Goal: Navigation & Orientation: Understand site structure

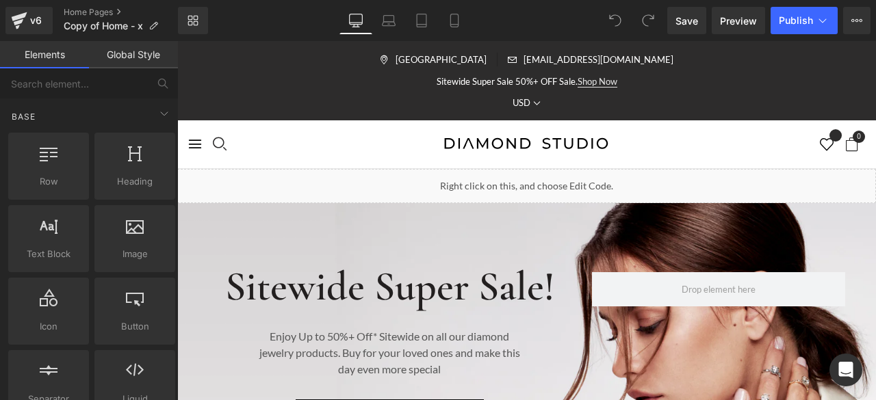
click at [404, 144] on div at bounding box center [312, 144] width 250 height 17
click at [349, 151] on div at bounding box center [312, 144] width 250 height 17
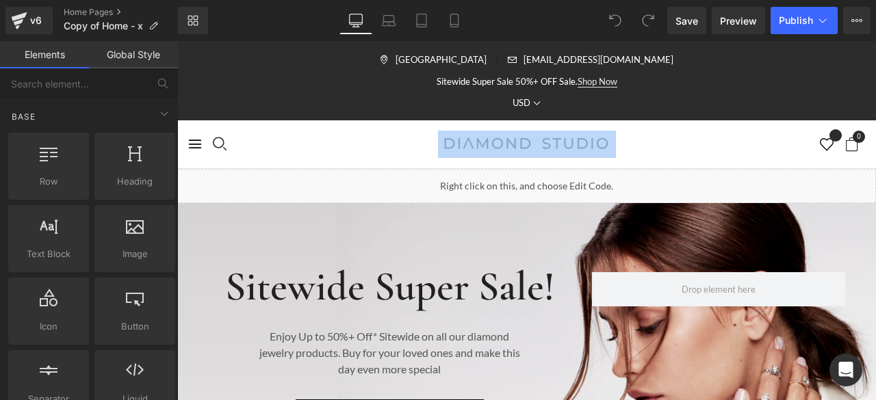
click at [349, 151] on div at bounding box center [312, 144] width 250 height 17
click at [350, 153] on div "Cart 0 item 0.00" at bounding box center [526, 144] width 678 height 48
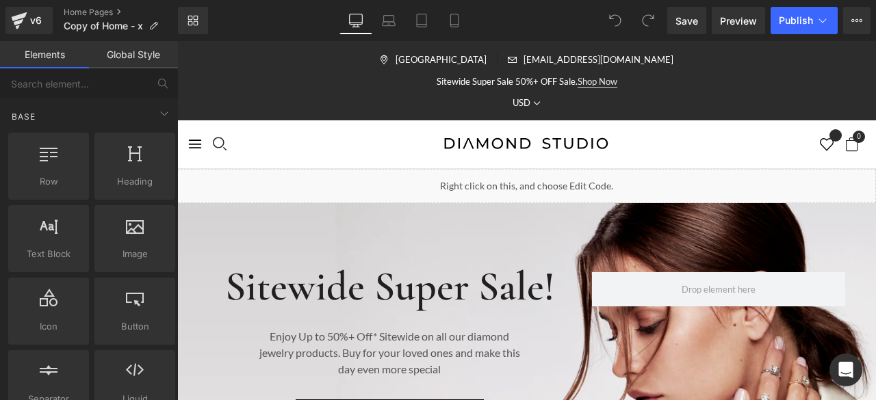
click at [202, 147] on div at bounding box center [214, 144] width 24 height 17
click at [195, 144] on icon "button" at bounding box center [194, 143] width 15 height 15
click at [197, 140] on icon "button" at bounding box center [194, 143] width 15 height 15
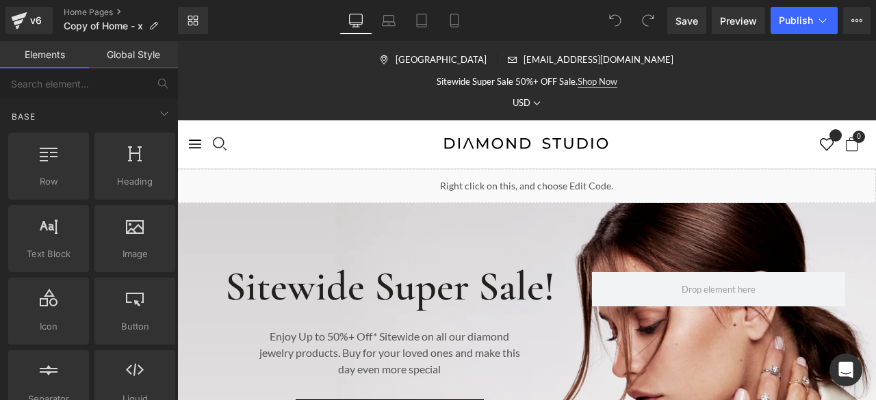
click at [197, 140] on icon "button" at bounding box center [194, 143] width 15 height 15
drag, startPoint x: 197, startPoint y: 140, endPoint x: 292, endPoint y: 143, distance: 95.1
click at [198, 140] on icon "button" at bounding box center [194, 143] width 15 height 15
click at [524, 174] on div "Liquid" at bounding box center [526, 186] width 698 height 34
click at [576, 150] on img at bounding box center [527, 144] width 178 height 27
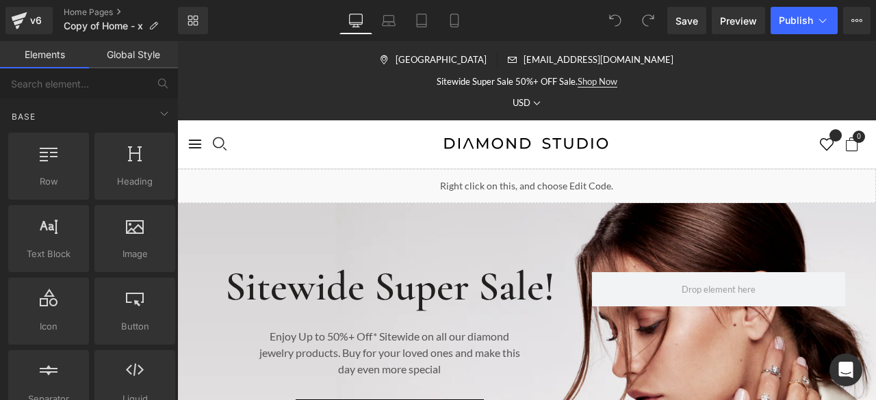
click at [341, 100] on div "Currency USD [GEOGRAPHIC_DATA] Dirham [DEMOGRAPHIC_DATA] [DEMOGRAPHIC_DATA] Lek…" at bounding box center [526, 103] width 657 height 14
click at [325, 125] on div "Cart 0 item 0.00" at bounding box center [526, 144] width 678 height 48
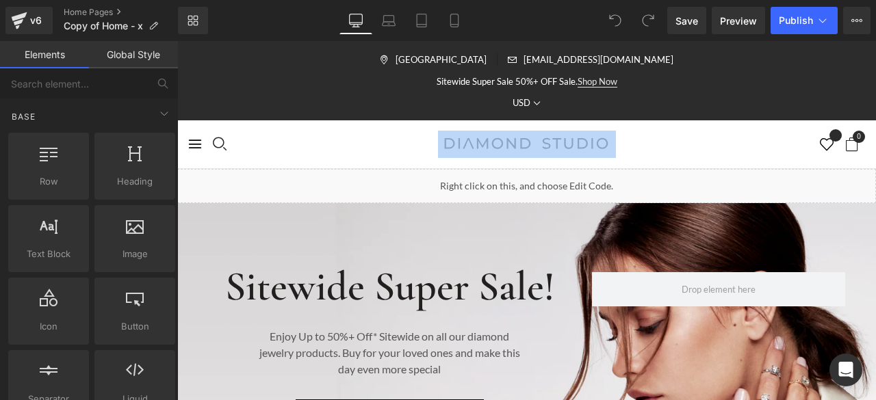
click at [325, 125] on div "Cart 0 item 0.00" at bounding box center [526, 144] width 678 height 48
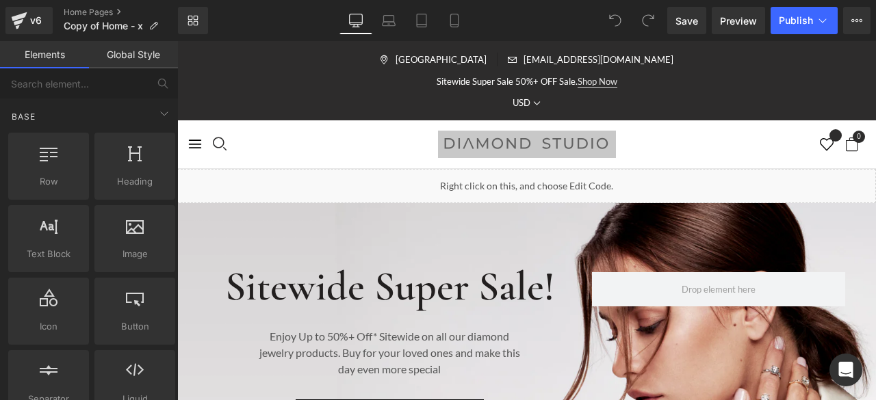
click at [47, 53] on link "Elements" at bounding box center [44, 54] width 89 height 27
click at [163, 113] on icon at bounding box center [164, 113] width 16 height 16
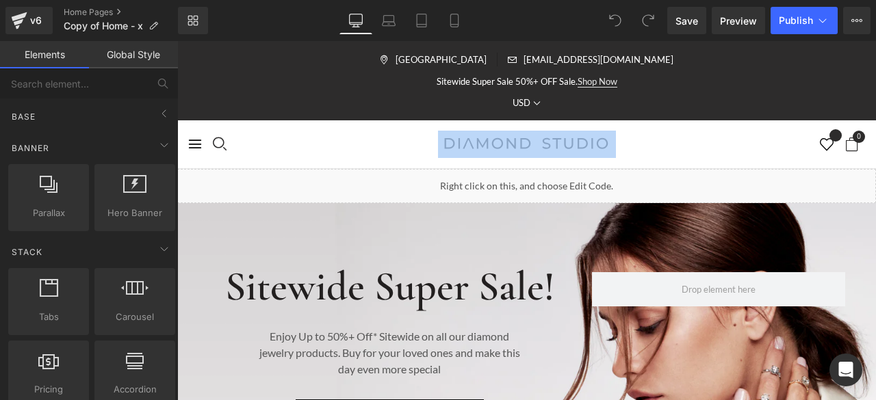
click at [238, 136] on div at bounding box center [312, 144] width 250 height 17
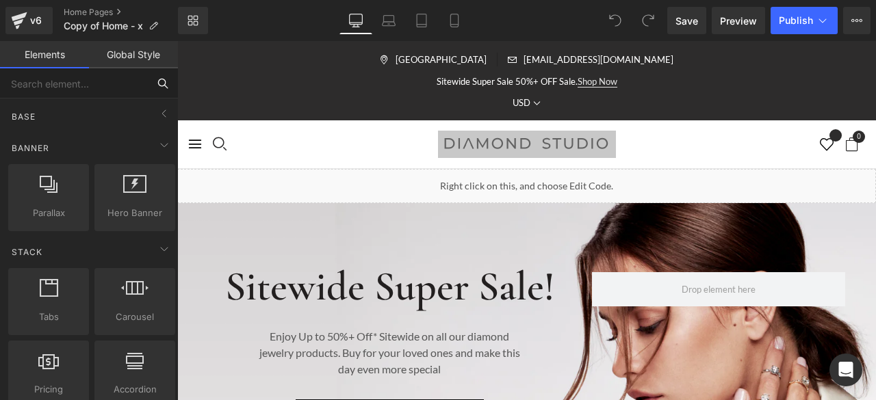
click at [63, 86] on input "text" at bounding box center [74, 83] width 148 height 30
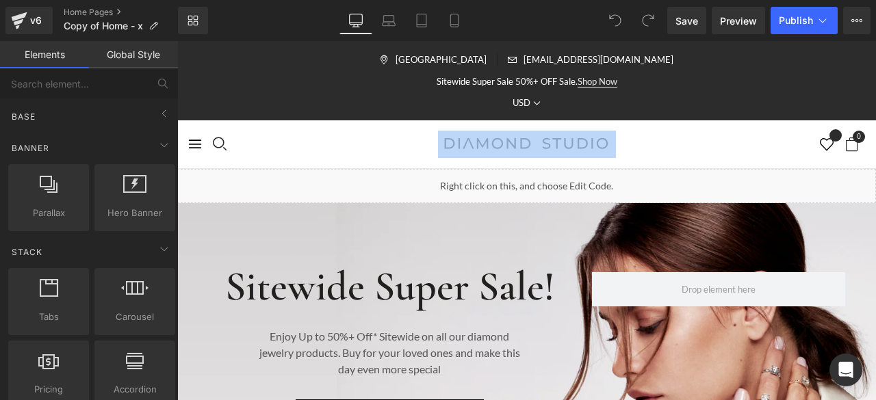
click at [237, 153] on div "Cart 0 item 0.00" at bounding box center [526, 144] width 678 height 48
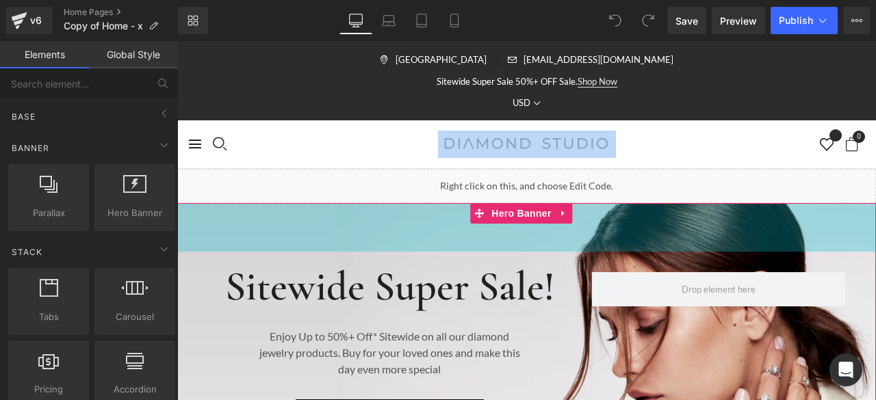
click at [226, 228] on div "71px" at bounding box center [526, 227] width 698 height 49
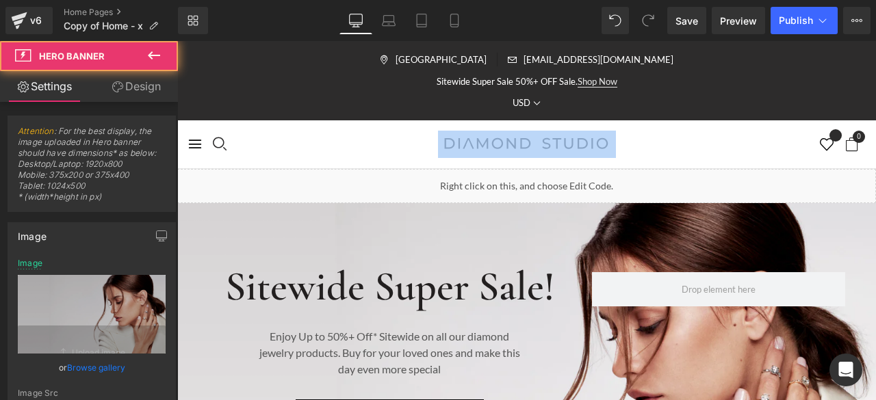
click at [223, 166] on div "Cart 0 item 0.00" at bounding box center [526, 144] width 678 height 48
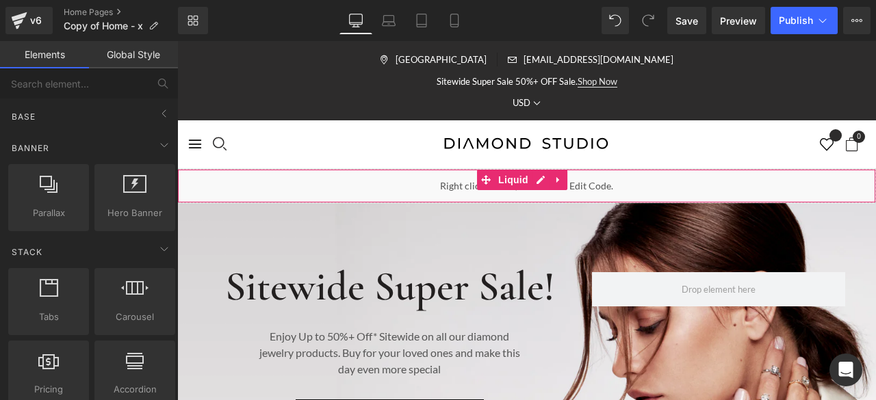
click at [231, 185] on div "Liquid" at bounding box center [526, 186] width 698 height 34
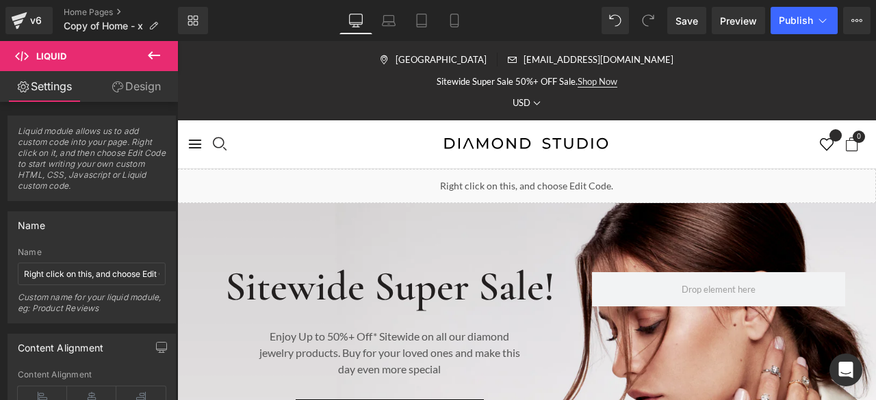
click at [260, 146] on div at bounding box center [312, 144] width 250 height 17
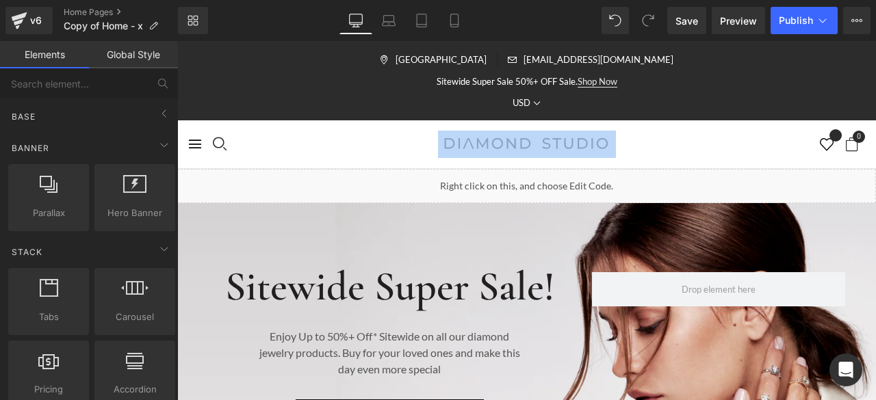
click at [260, 146] on div at bounding box center [312, 144] width 250 height 17
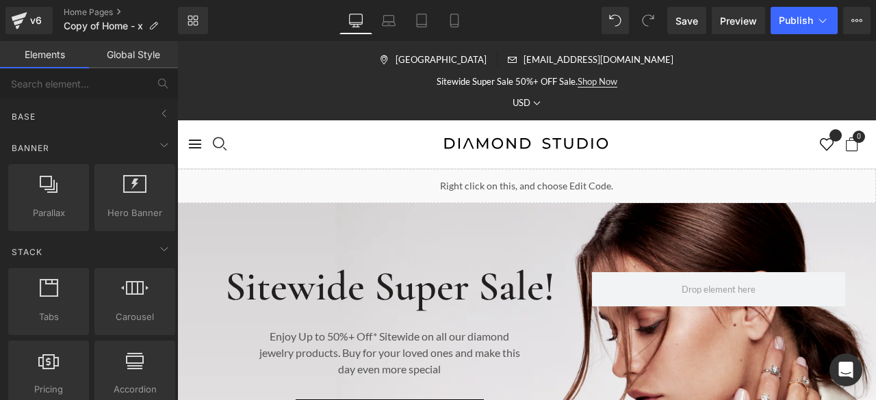
click at [261, 147] on div at bounding box center [312, 144] width 250 height 17
click at [263, 149] on div at bounding box center [312, 144] width 250 height 17
click at [162, 157] on div "Banner" at bounding box center [91, 147] width 172 height 27
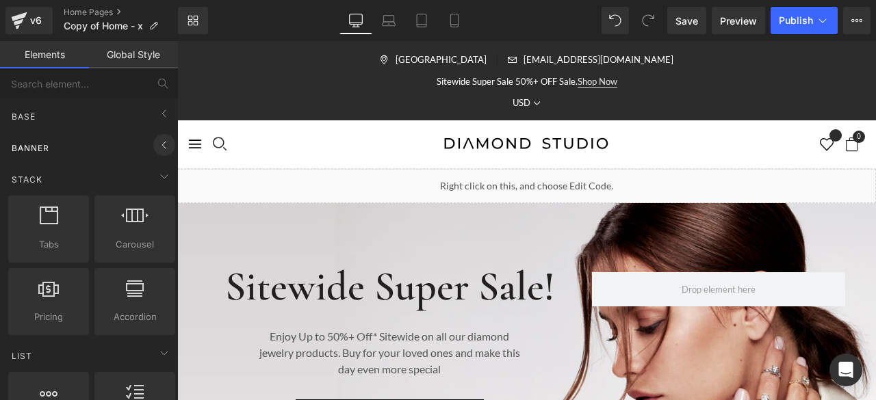
click at [162, 153] on span at bounding box center [164, 145] width 22 height 22
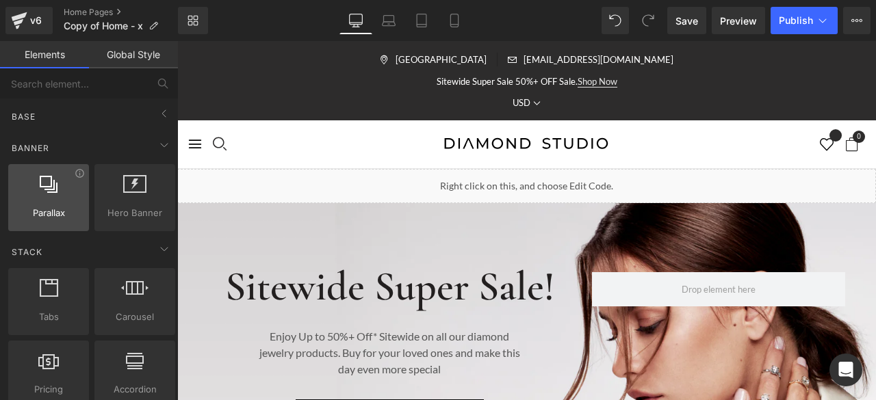
click at [65, 203] on div at bounding box center [48, 190] width 73 height 31
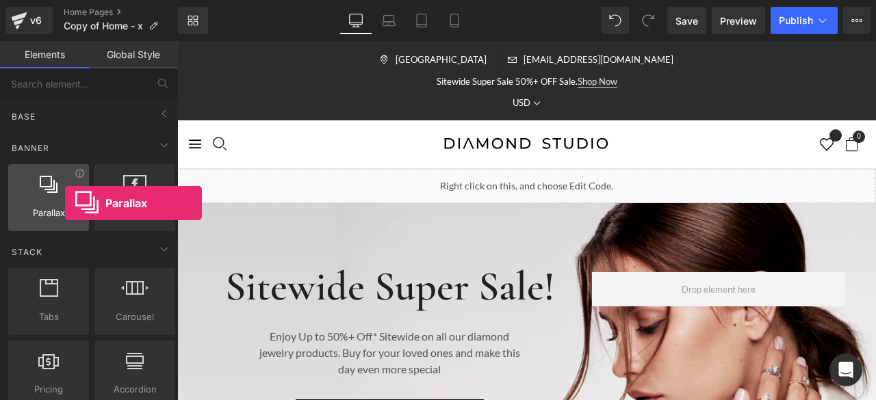
click at [65, 203] on div at bounding box center [48, 190] width 73 height 31
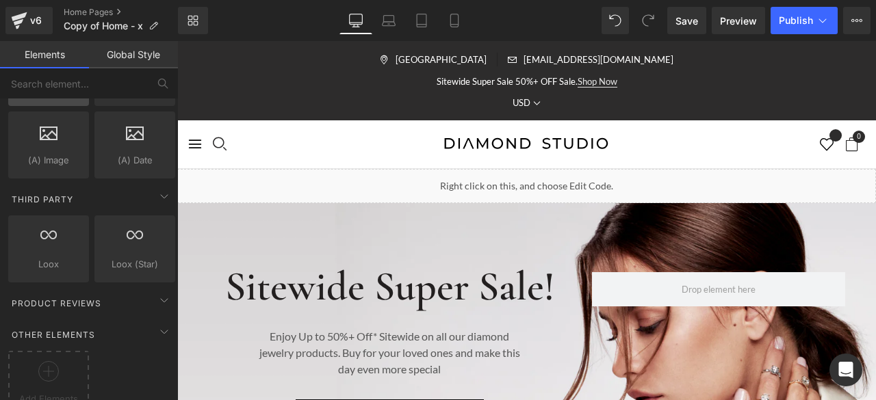
scroll to position [2481, 0]
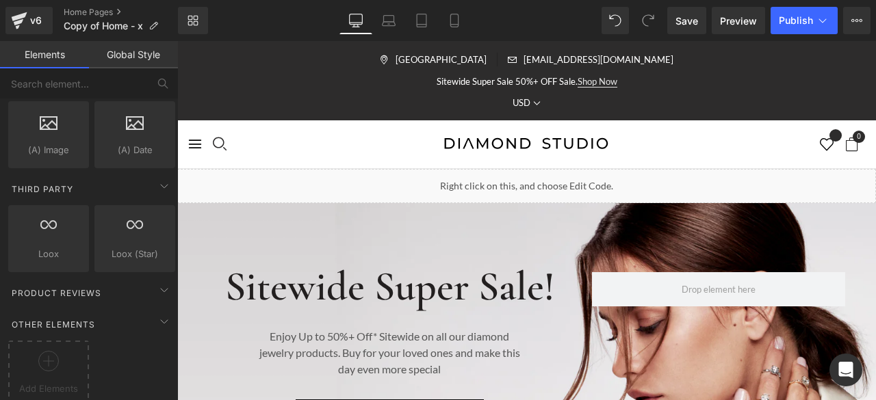
click at [410, 149] on div at bounding box center [312, 144] width 250 height 17
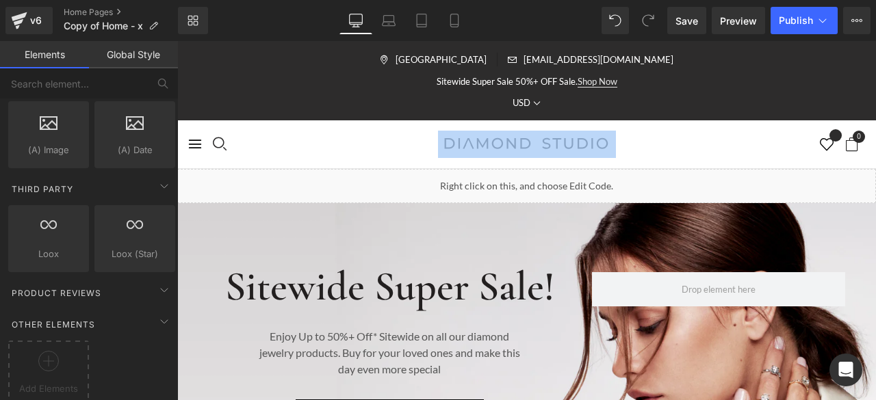
click at [410, 149] on div at bounding box center [312, 144] width 250 height 17
